Goal: Obtain resource: Download file/media

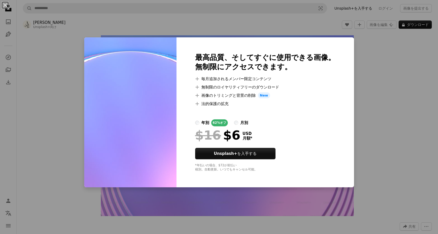
click at [374, 98] on div "An X shape 最高品質、そしてすぐに使用できる画像。 無制限にアクセスできます。 A plus sign 毎月追加されるメンバー限定コンテンツ A p…" at bounding box center [219, 117] width 438 height 234
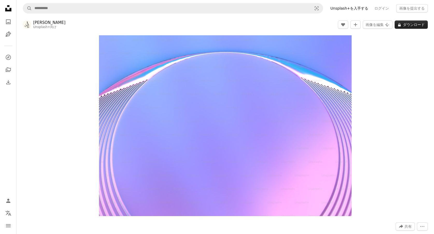
click at [415, 23] on button "A lock ダウンロード" at bounding box center [411, 24] width 33 height 8
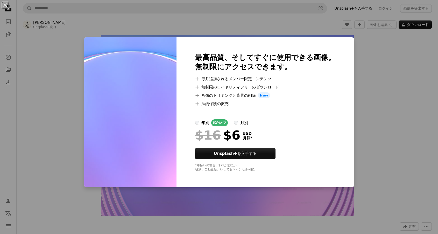
click at [242, 123] on div "月別" at bounding box center [244, 122] width 8 height 6
click at [205, 123] on div "年別" at bounding box center [205, 122] width 8 height 6
click at [391, 121] on div "An X shape 最高品質、そしてすぐに使用できる画像。 無制限にアクセスできます。 A plus sign 毎月追加されるメンバー限定コンテンツ A p…" at bounding box center [219, 117] width 438 height 234
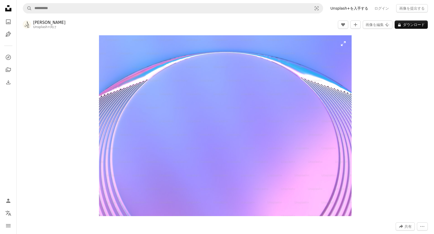
click at [290, 105] on img "この画像でズームインする" at bounding box center [225, 125] width 253 height 181
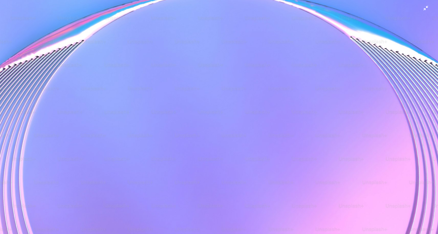
scroll to position [76, 0]
